Goal: Use online tool/utility: Utilize a website feature to perform a specific function

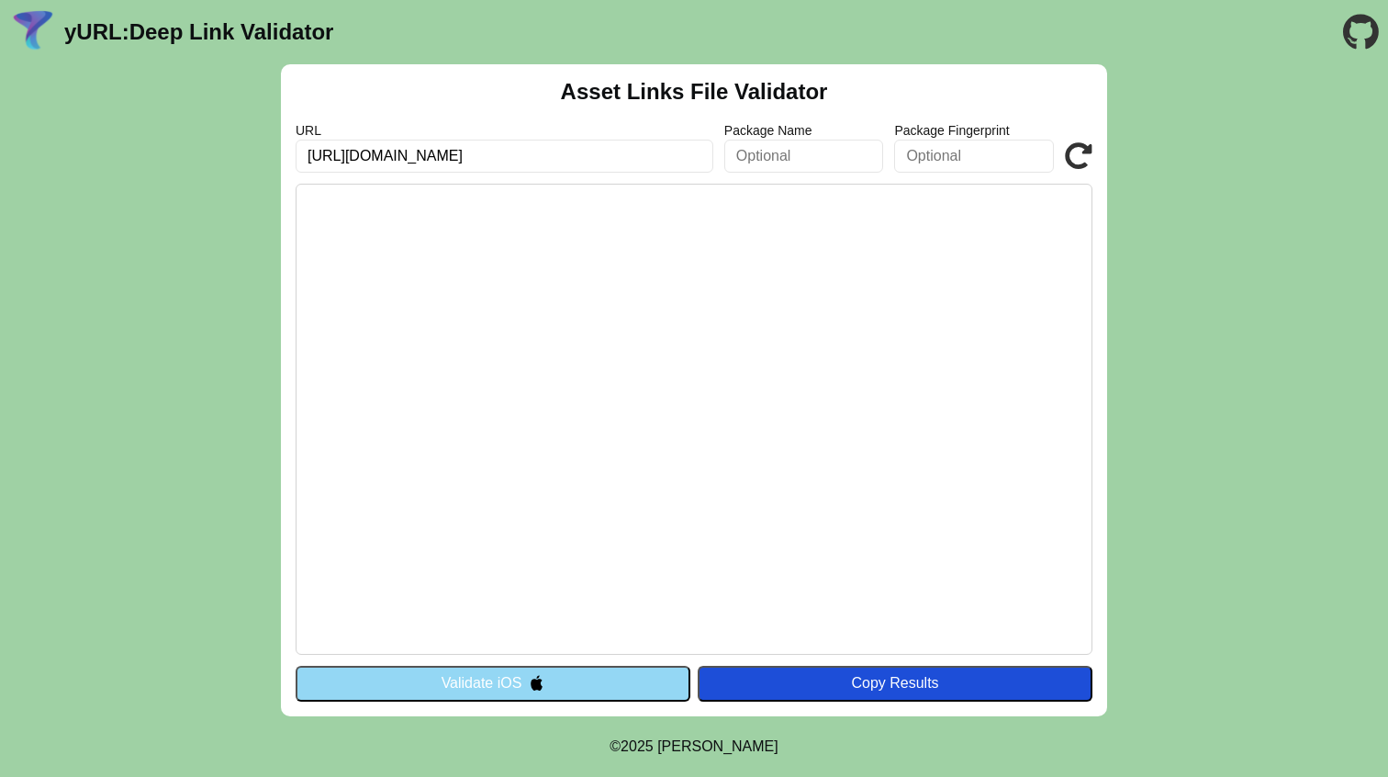
type input "https://mestaria.dev/.well-known/assetlinks.json"
click at [582, 687] on button "Validate iOS" at bounding box center [493, 683] width 395 height 35
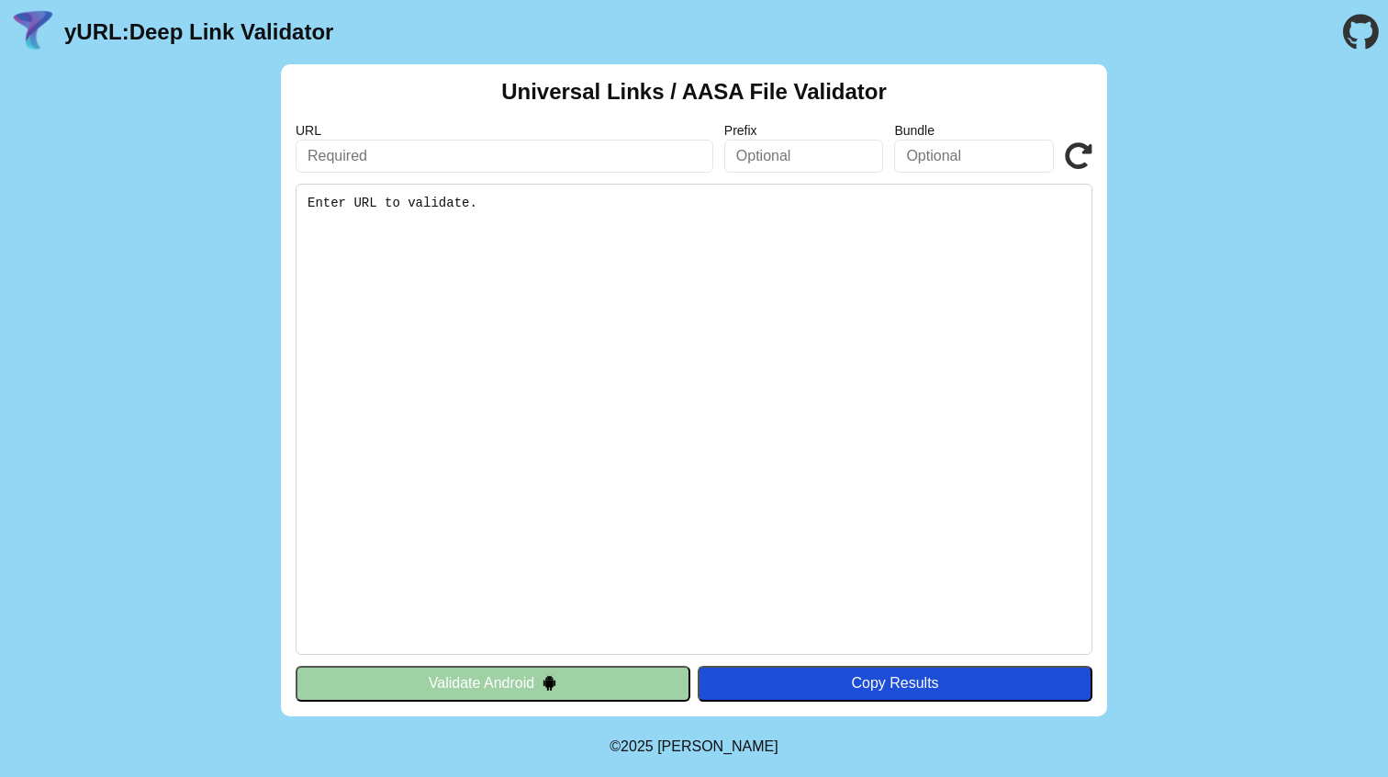
click at [477, 277] on pre "Enter URL to validate." at bounding box center [694, 419] width 797 height 471
click at [807, 678] on div "Copy Results" at bounding box center [895, 683] width 376 height 17
